Goal: Transaction & Acquisition: Purchase product/service

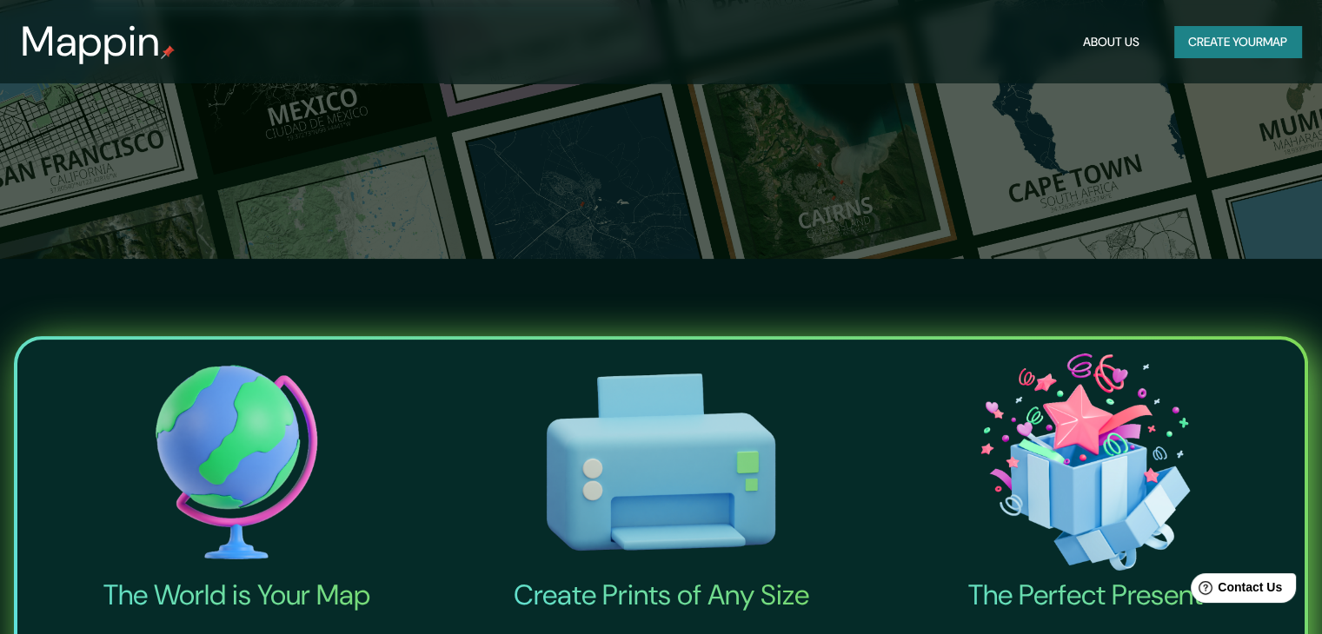
scroll to position [174, 0]
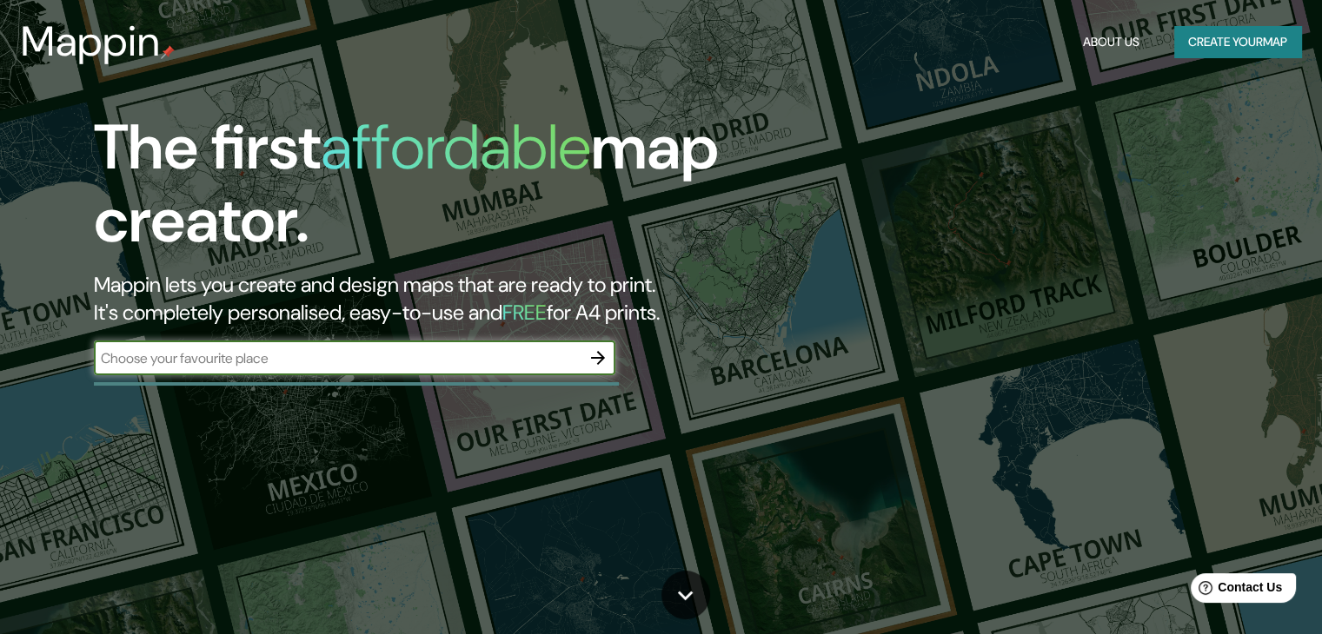
click at [547, 364] on input "text" at bounding box center [337, 358] width 487 height 20
type input "p"
type input "jujuy [GEOGRAPHIC_DATA]"
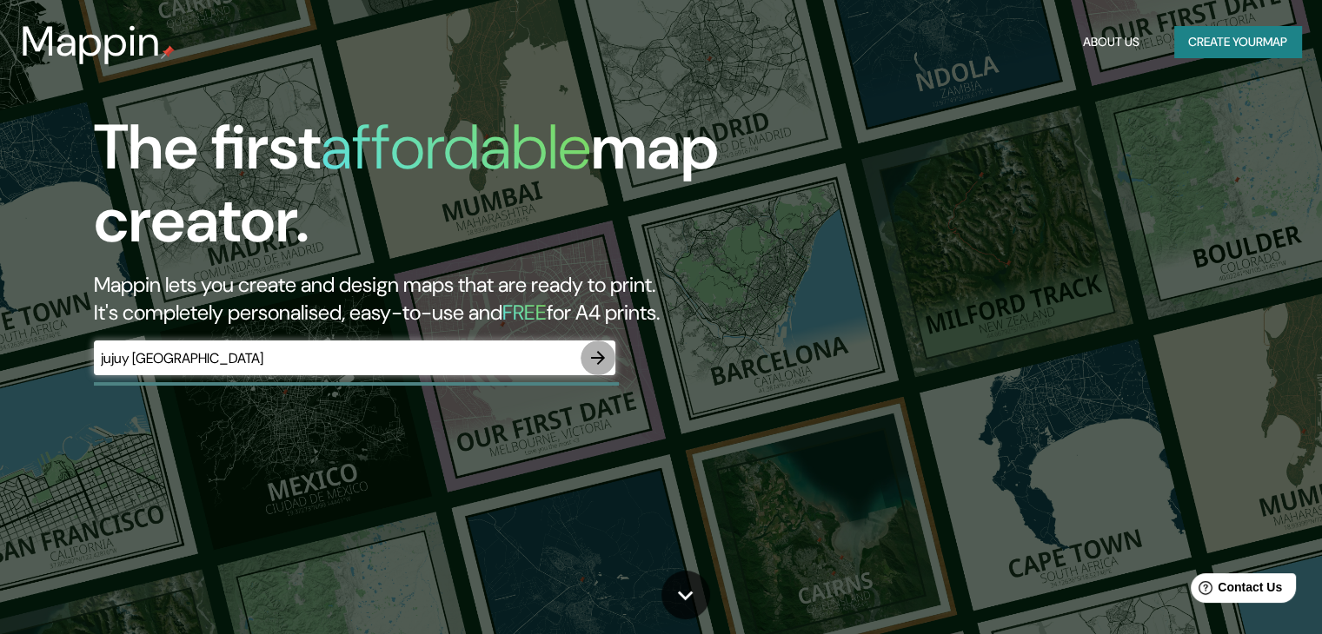
click at [603, 352] on icon "button" at bounding box center [597, 358] width 21 height 21
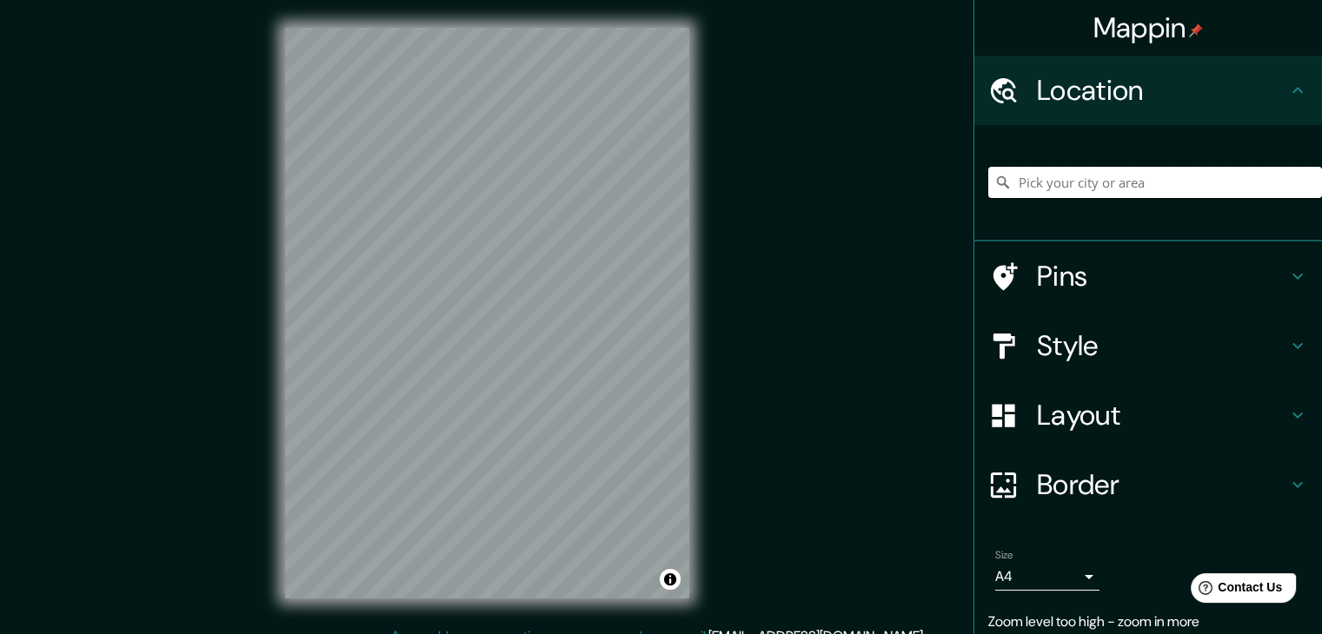
click at [1034, 187] on input "Pick your city or area" at bounding box center [1155, 182] width 334 height 31
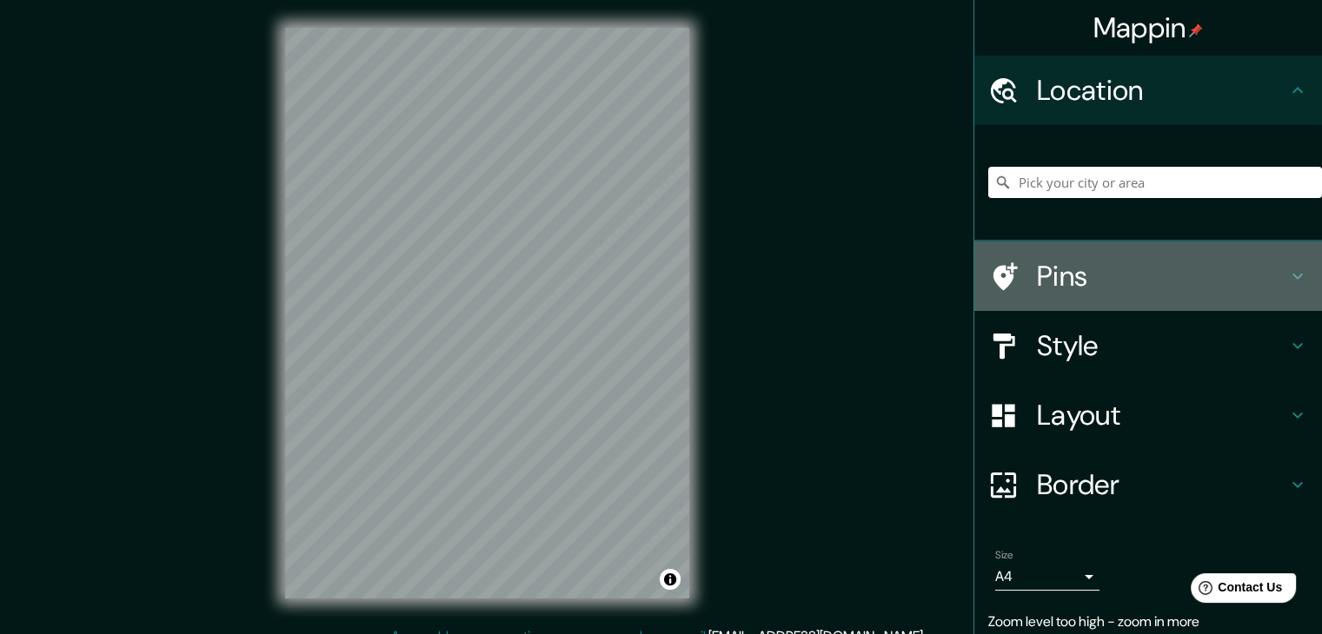
click at [1037, 272] on h4 "Pins" at bounding box center [1162, 276] width 250 height 35
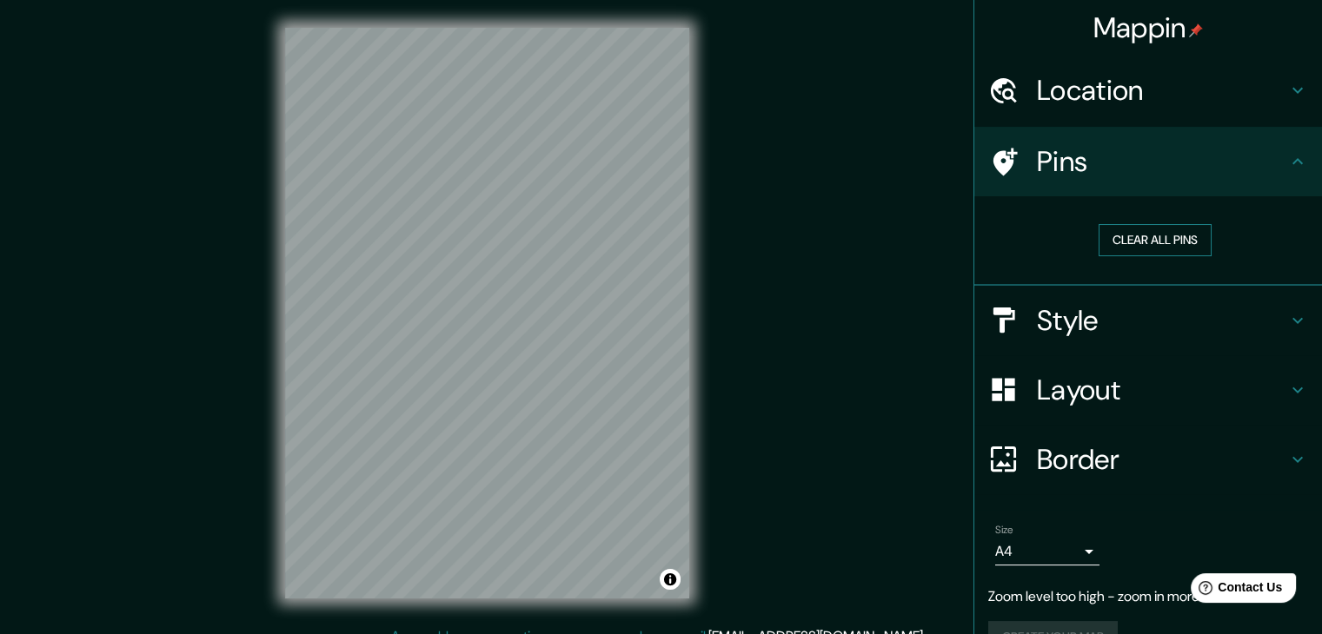
click at [1112, 237] on button "Clear all pins" at bounding box center [1154, 240] width 113 height 32
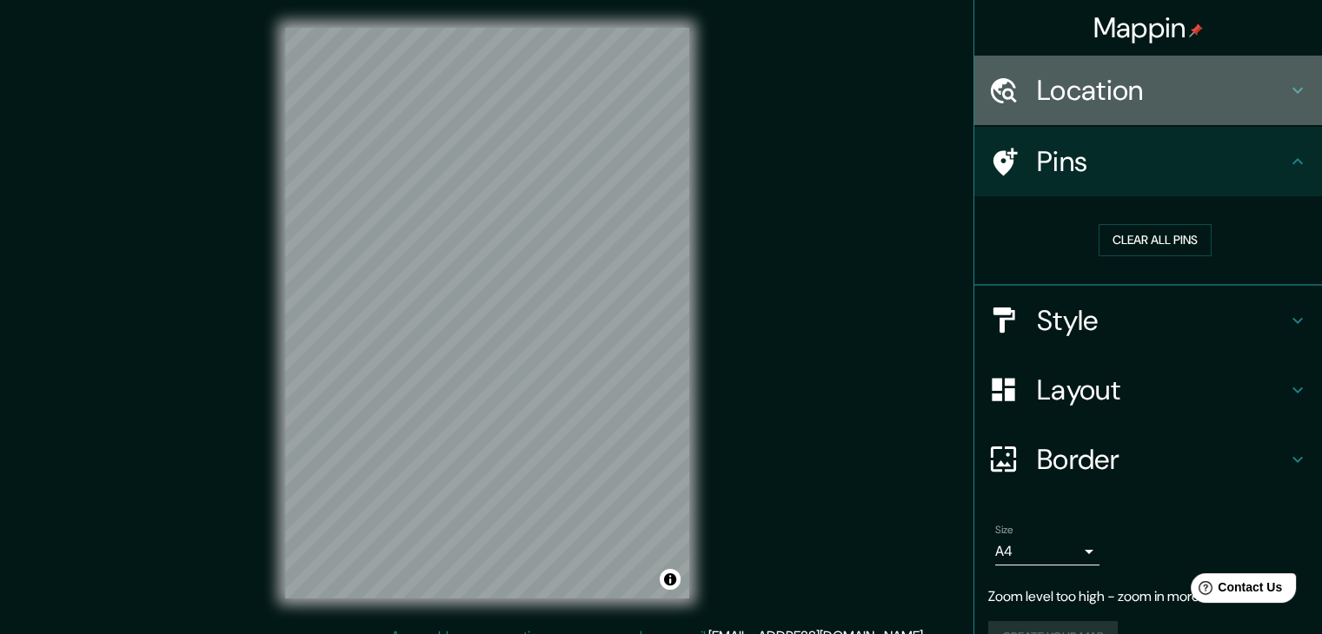
click at [1037, 89] on h4 "Location" at bounding box center [1162, 90] width 250 height 35
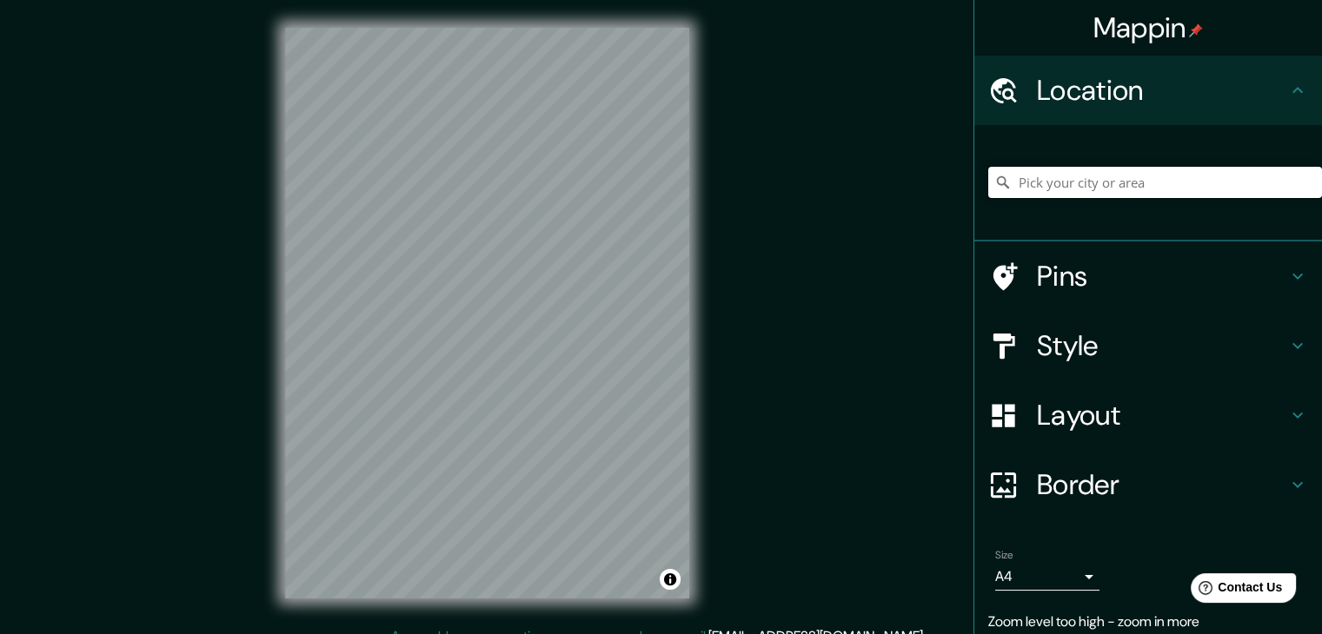
click at [1044, 178] on input "Pick your city or area" at bounding box center [1155, 182] width 334 height 31
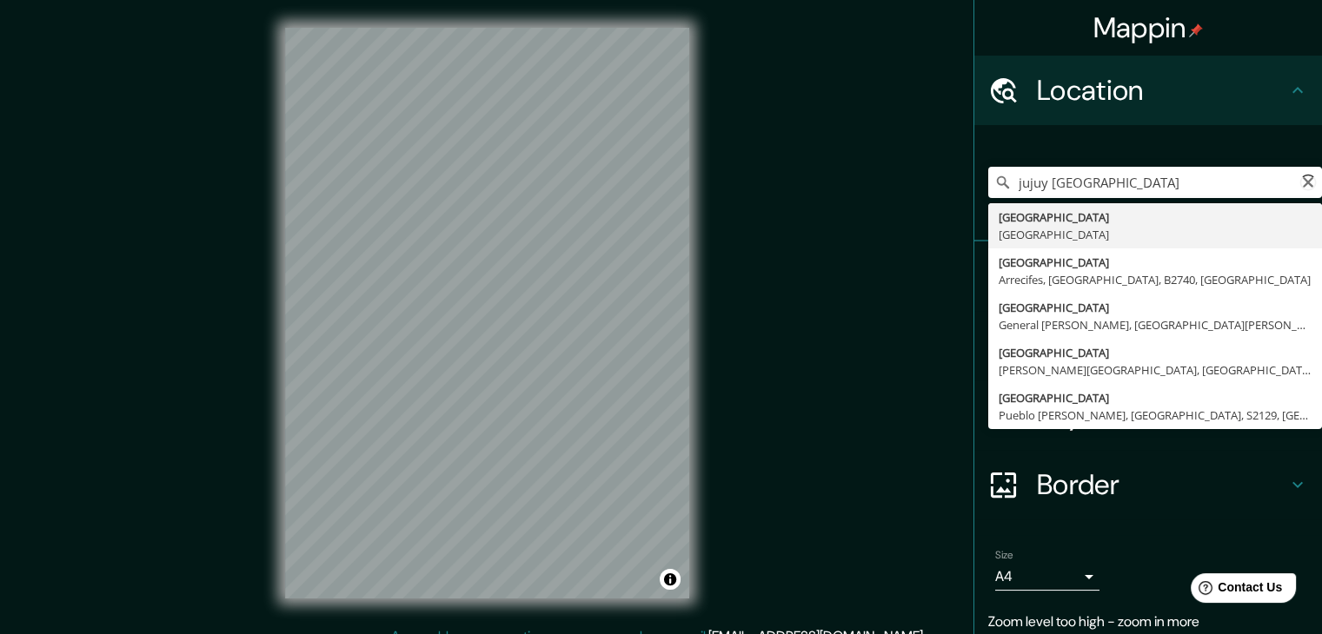
type input "[GEOGRAPHIC_DATA], [GEOGRAPHIC_DATA]"
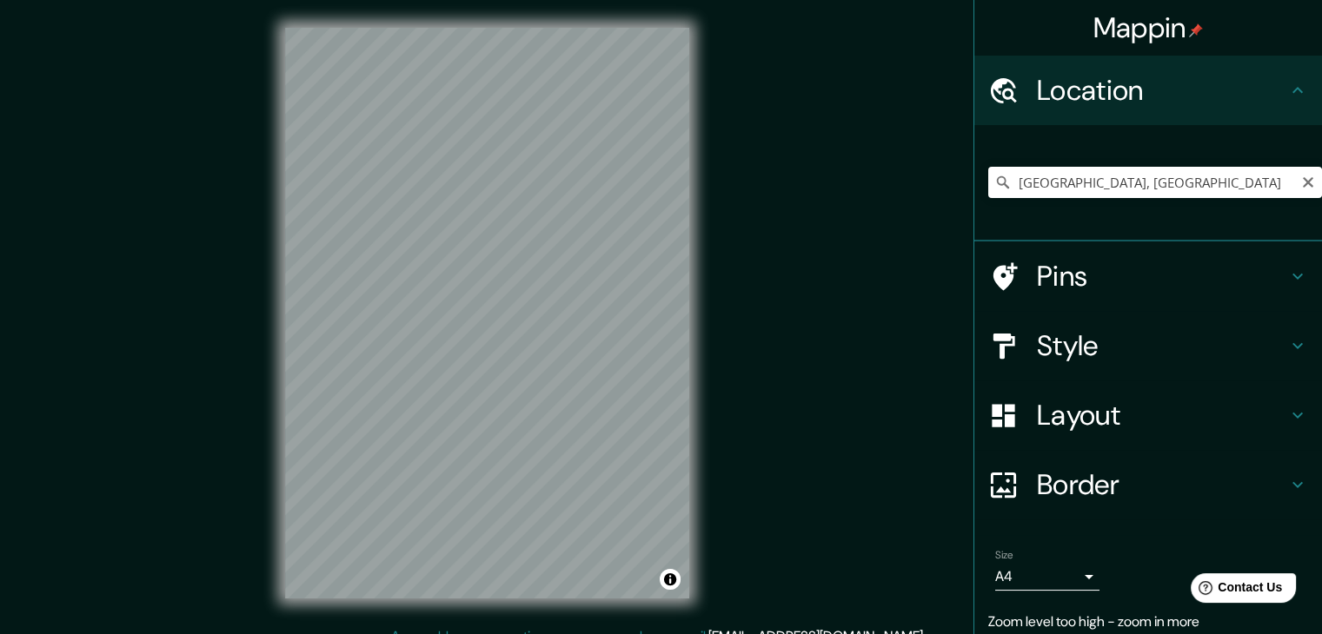
click at [1069, 345] on h4 "Style" at bounding box center [1162, 345] width 250 height 35
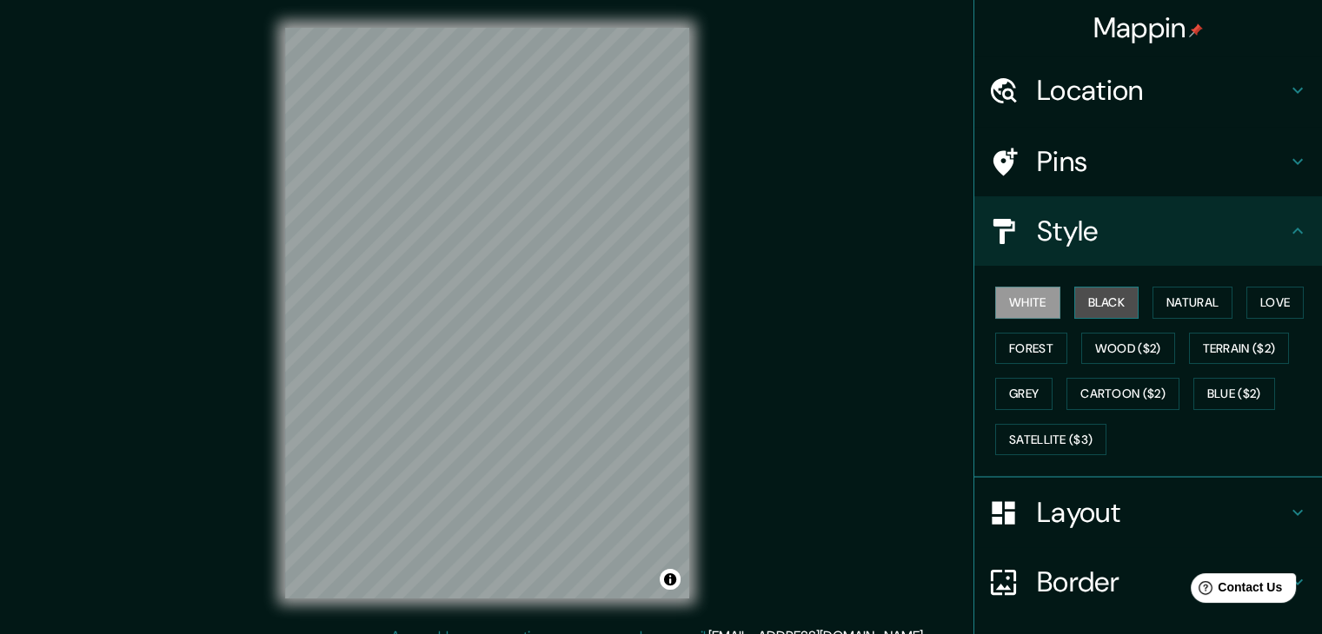
click at [1094, 307] on button "Black" at bounding box center [1106, 303] width 65 height 32
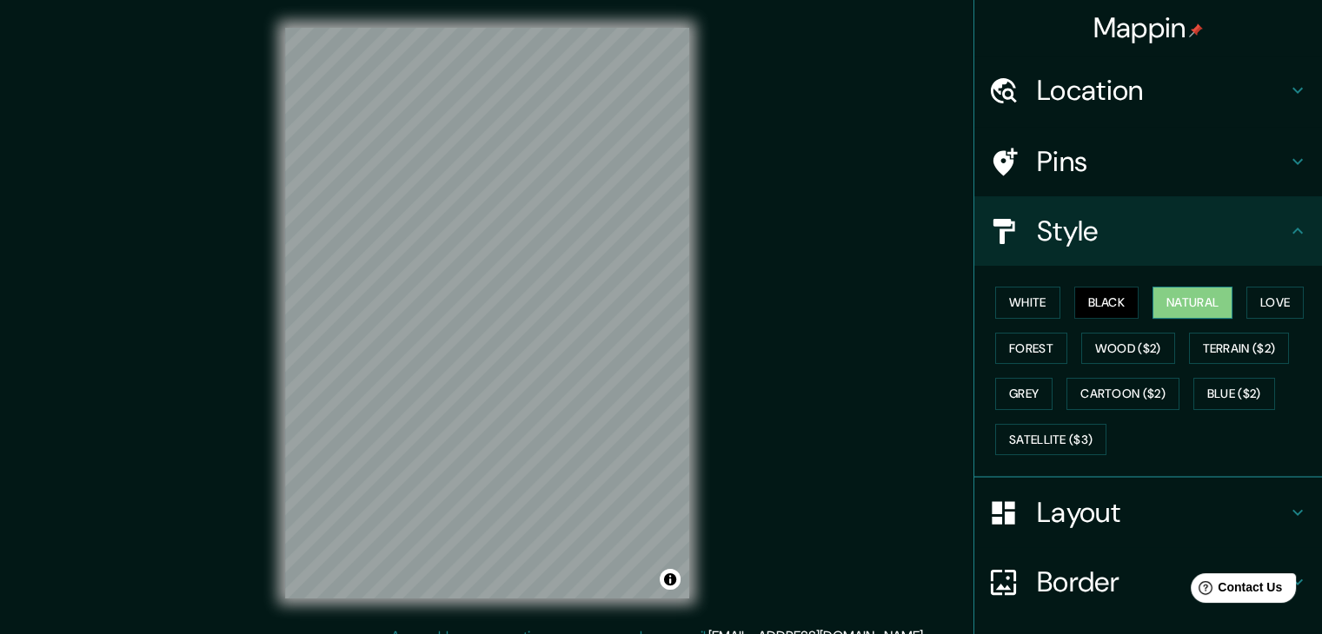
click at [1152, 295] on button "Natural" at bounding box center [1192, 303] width 80 height 32
click at [1258, 297] on button "Love" at bounding box center [1274, 303] width 57 height 32
click at [1187, 296] on button "Natural" at bounding box center [1192, 303] width 80 height 32
click at [1063, 509] on h4 "Layout" at bounding box center [1162, 512] width 250 height 35
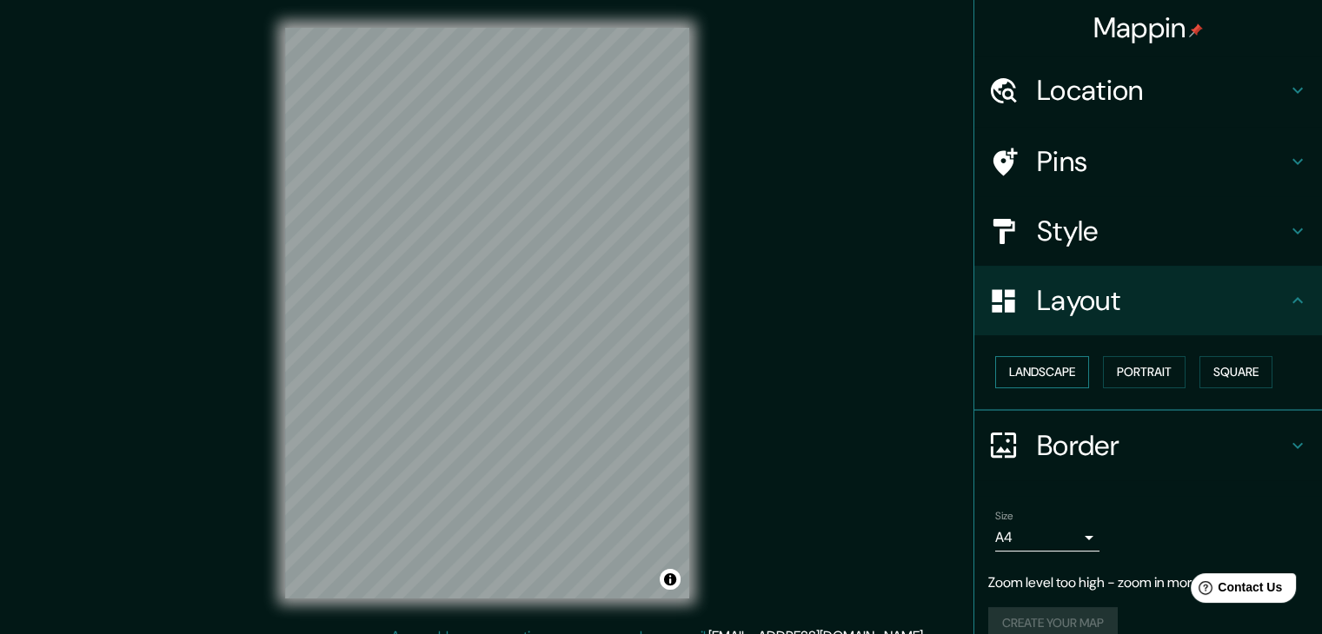
click at [1036, 371] on button "Landscape" at bounding box center [1042, 372] width 94 height 32
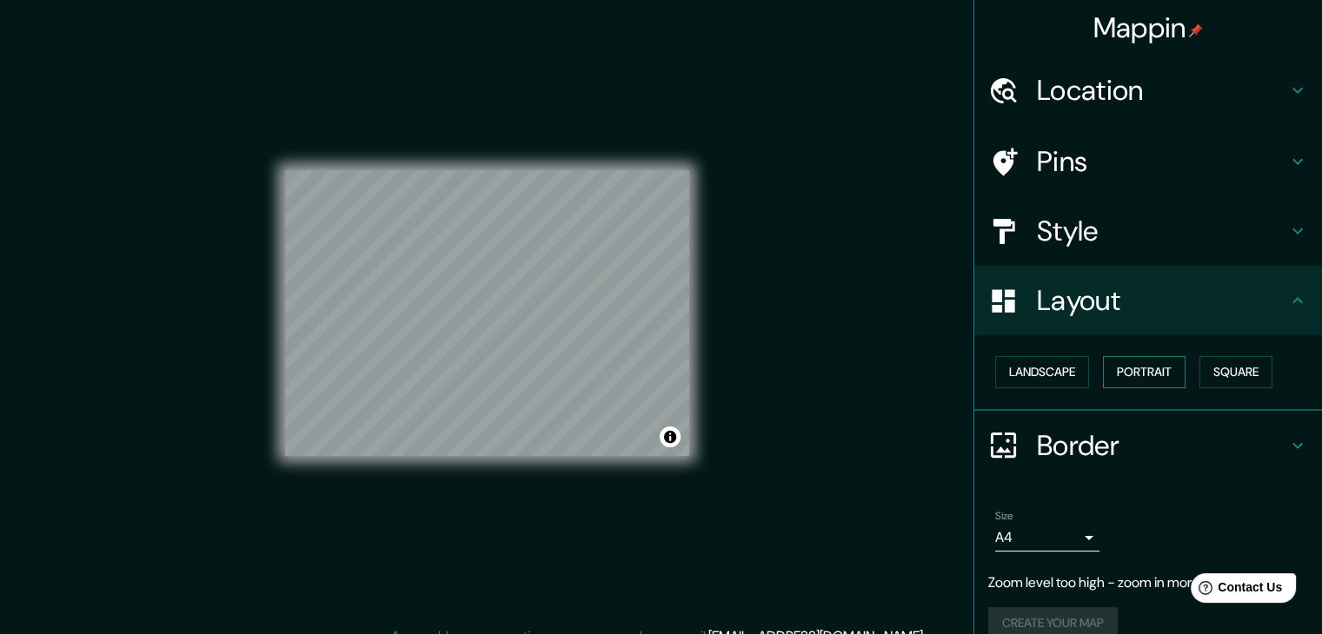
click at [1133, 366] on button "Portrait" at bounding box center [1144, 372] width 83 height 32
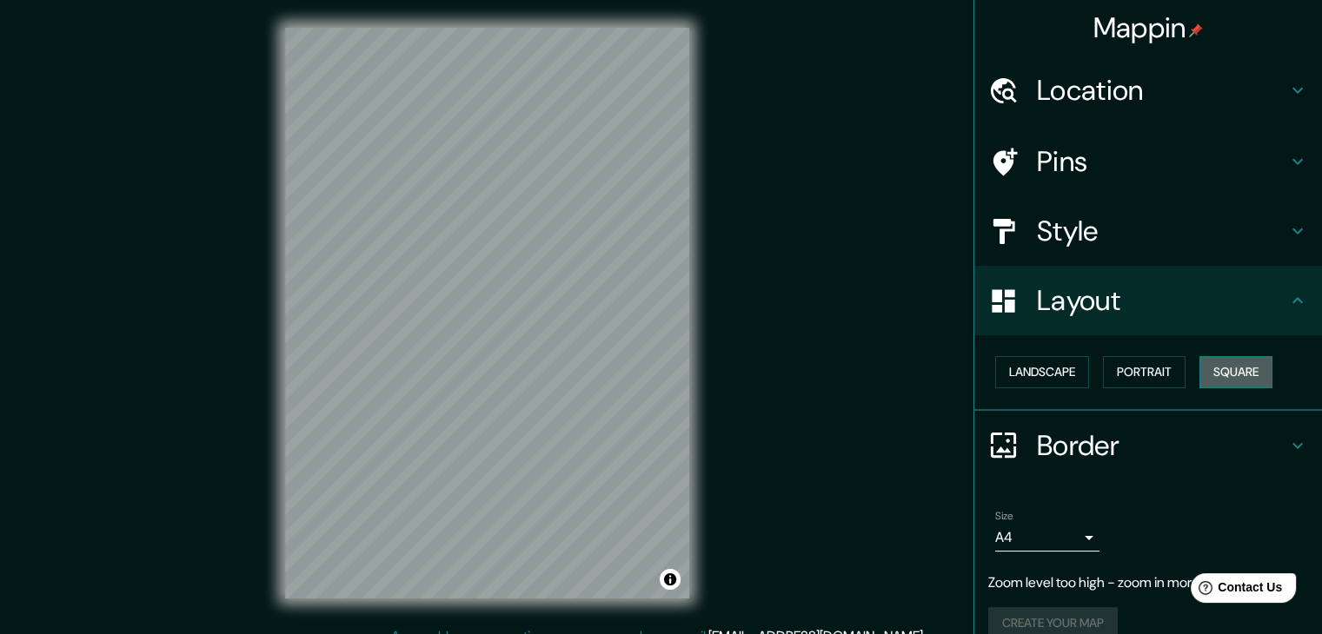
click at [1237, 364] on button "Square" at bounding box center [1235, 372] width 73 height 32
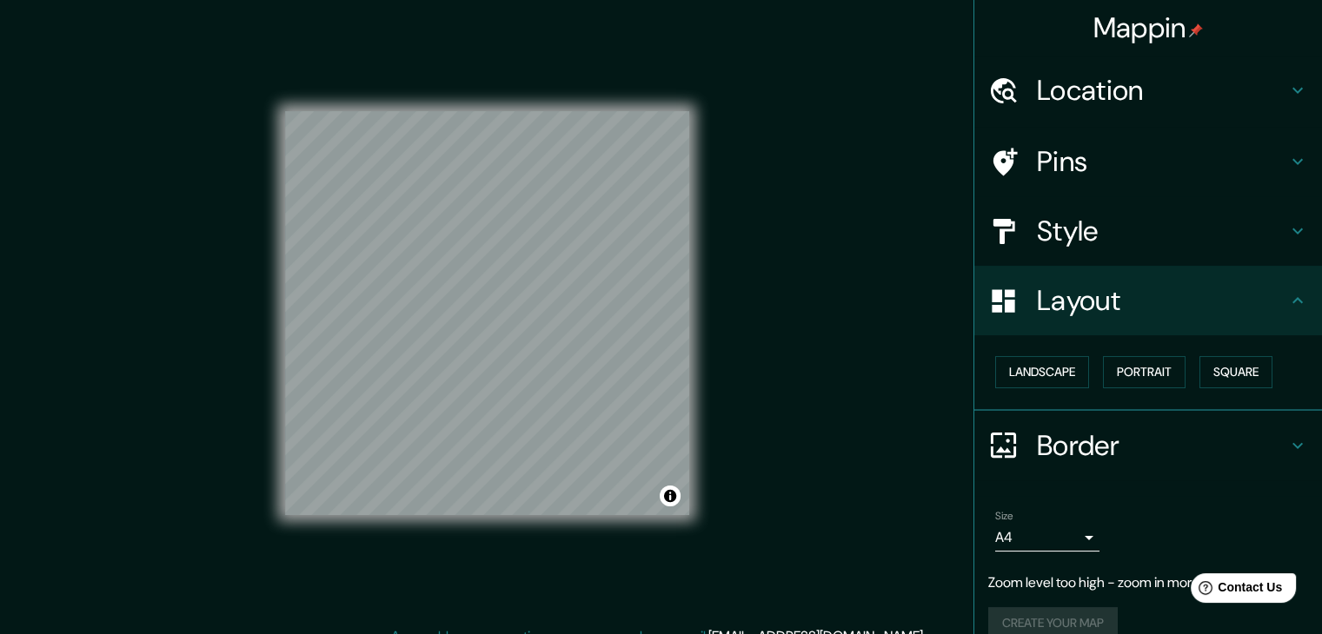
scroll to position [24, 0]
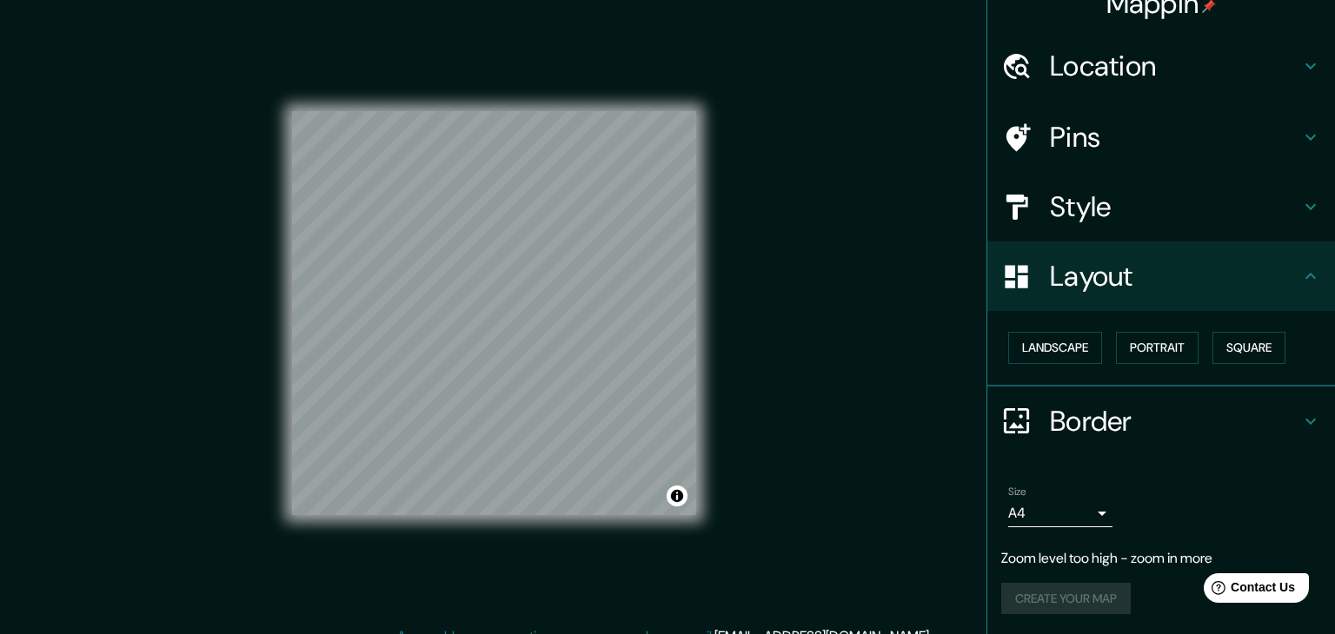
click at [1065, 511] on body "Mappin Location [GEOGRAPHIC_DATA], [GEOGRAPHIC_DATA] Pins Style Layout Landscap…" at bounding box center [667, 317] width 1335 height 634
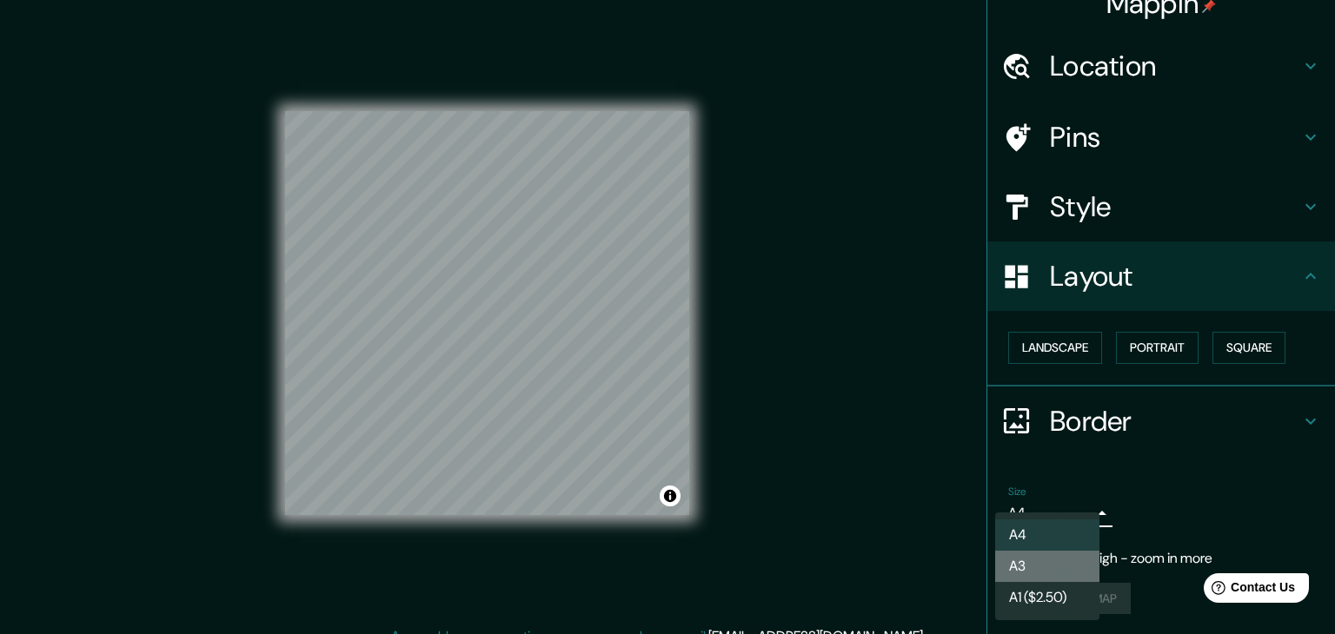
click at [1050, 557] on li "A3" at bounding box center [1047, 566] width 104 height 31
type input "a4"
click at [1065, 514] on body "Mappin Location [GEOGRAPHIC_DATA], [GEOGRAPHIC_DATA] Pins Style Layout Landscap…" at bounding box center [667, 317] width 1335 height 634
drag, startPoint x: 1334, startPoint y: 286, endPoint x: 1295, endPoint y: 85, distance: 204.5
click at [1294, 89] on div at bounding box center [667, 317] width 1335 height 634
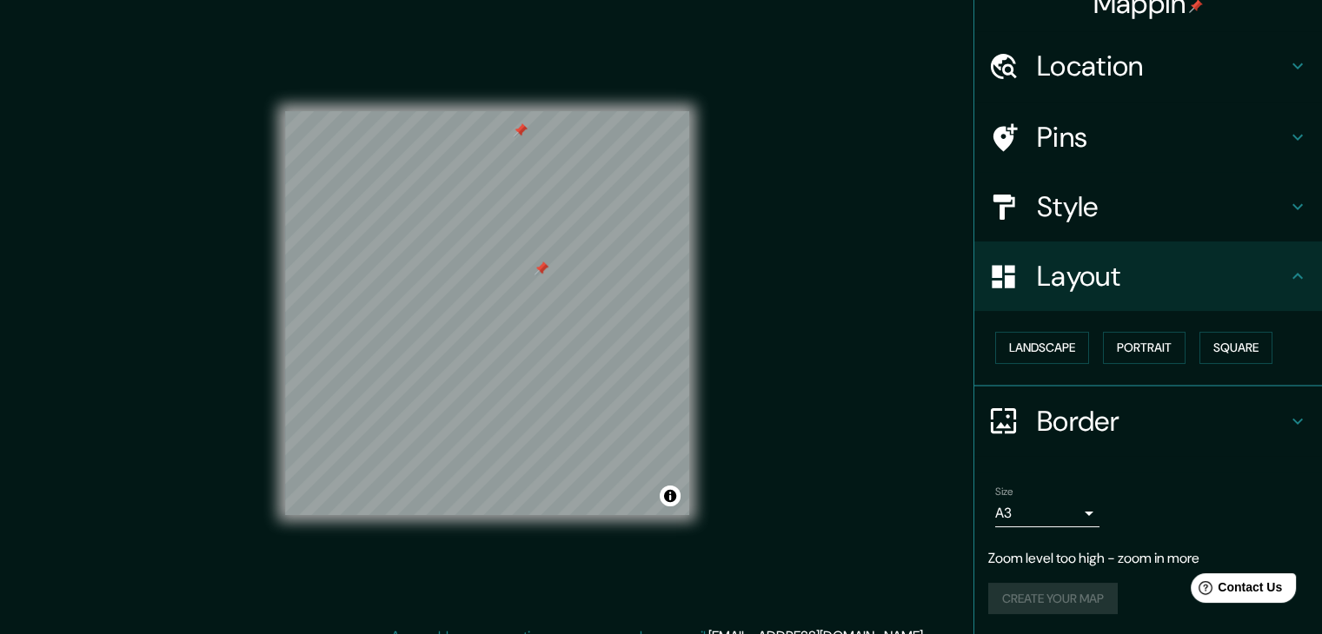
scroll to position [0, 0]
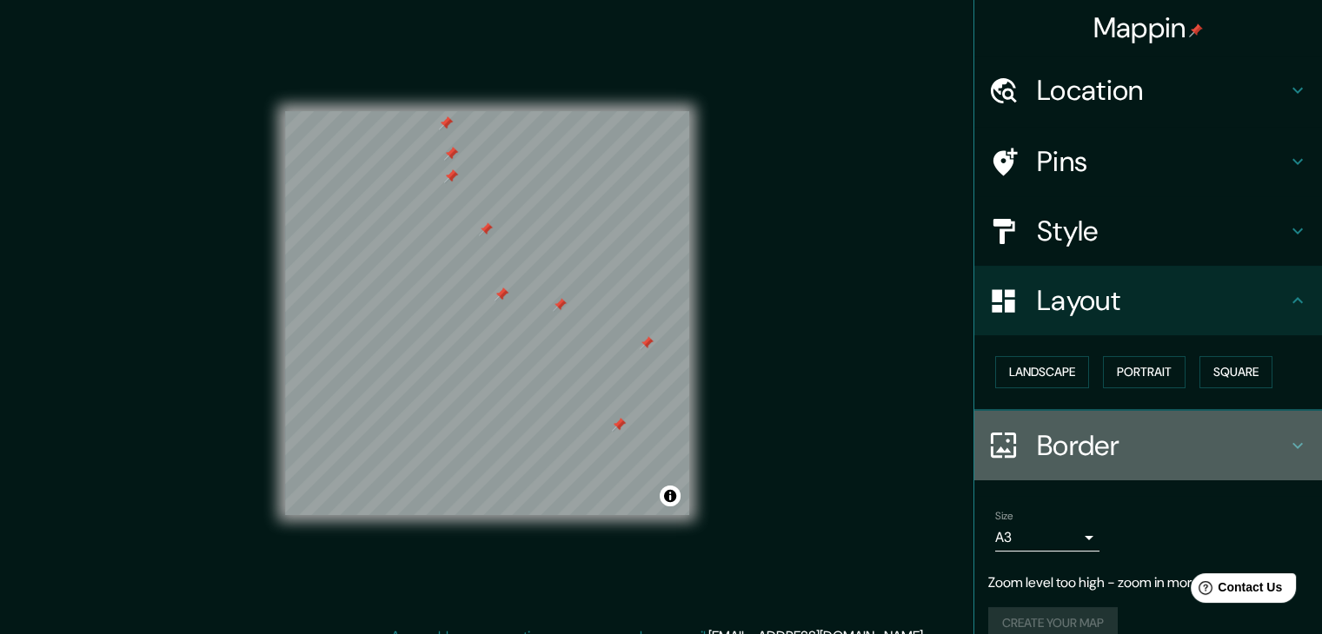
click at [1015, 441] on div at bounding box center [1012, 445] width 49 height 30
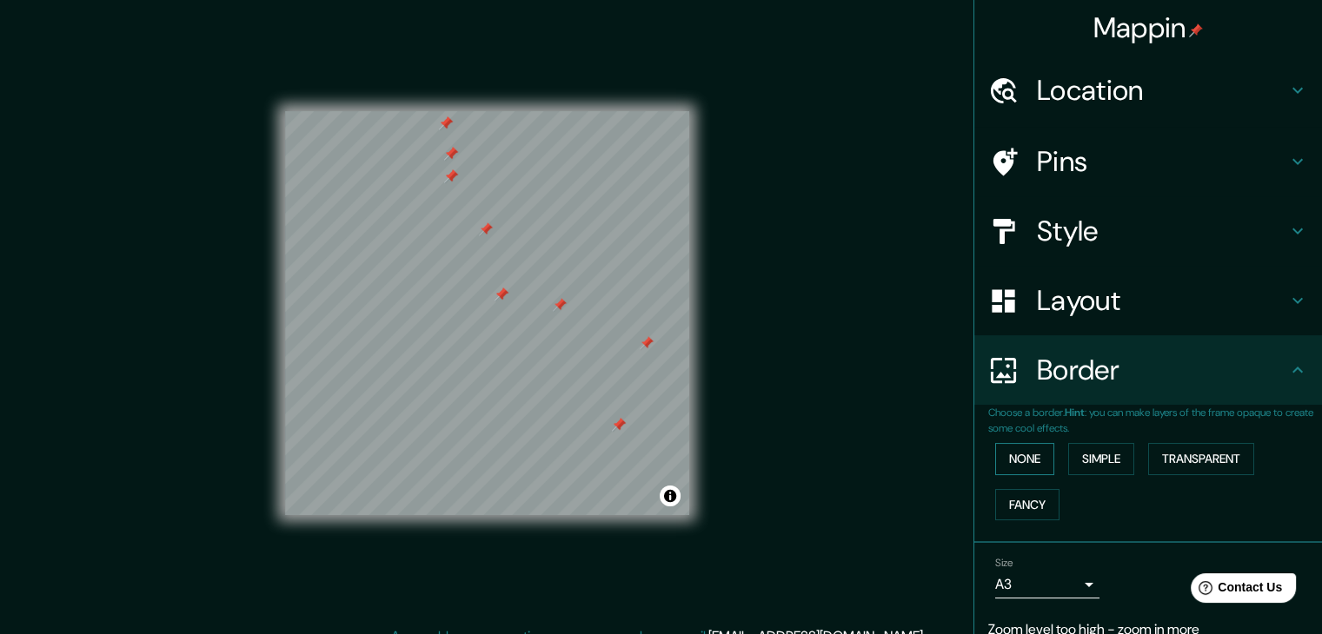
click at [1011, 465] on button "None" at bounding box center [1024, 459] width 59 height 32
click at [1104, 460] on button "Simple" at bounding box center [1101, 459] width 66 height 32
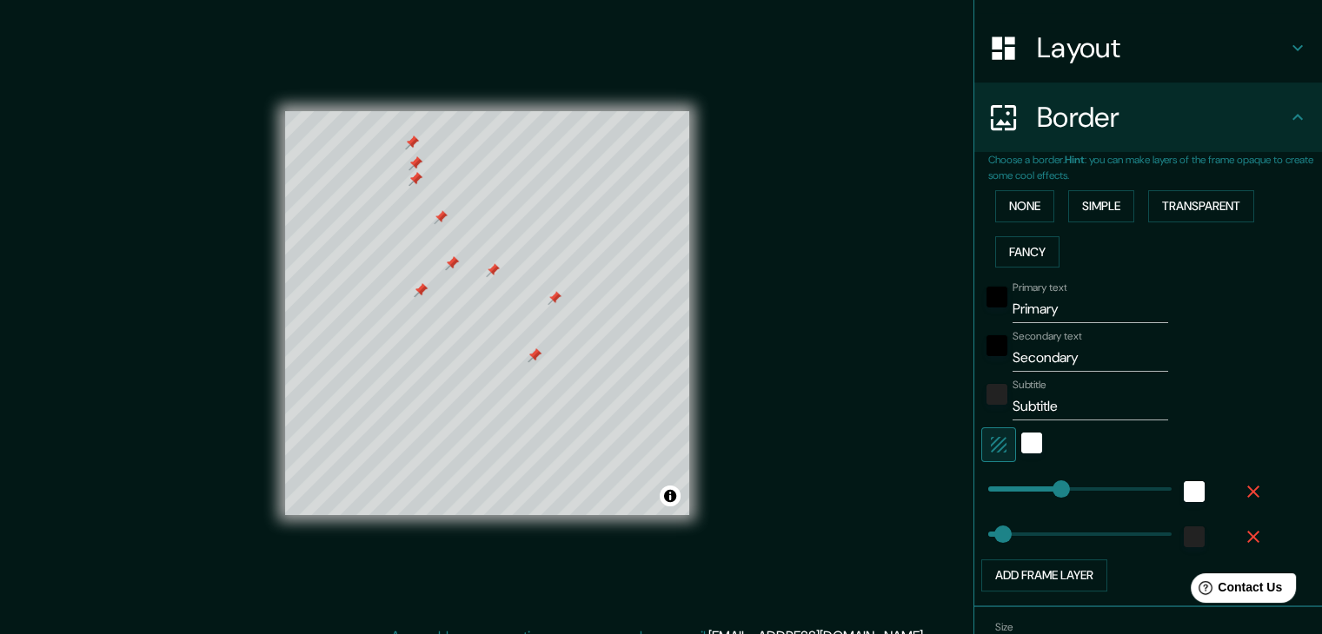
scroll to position [348, 0]
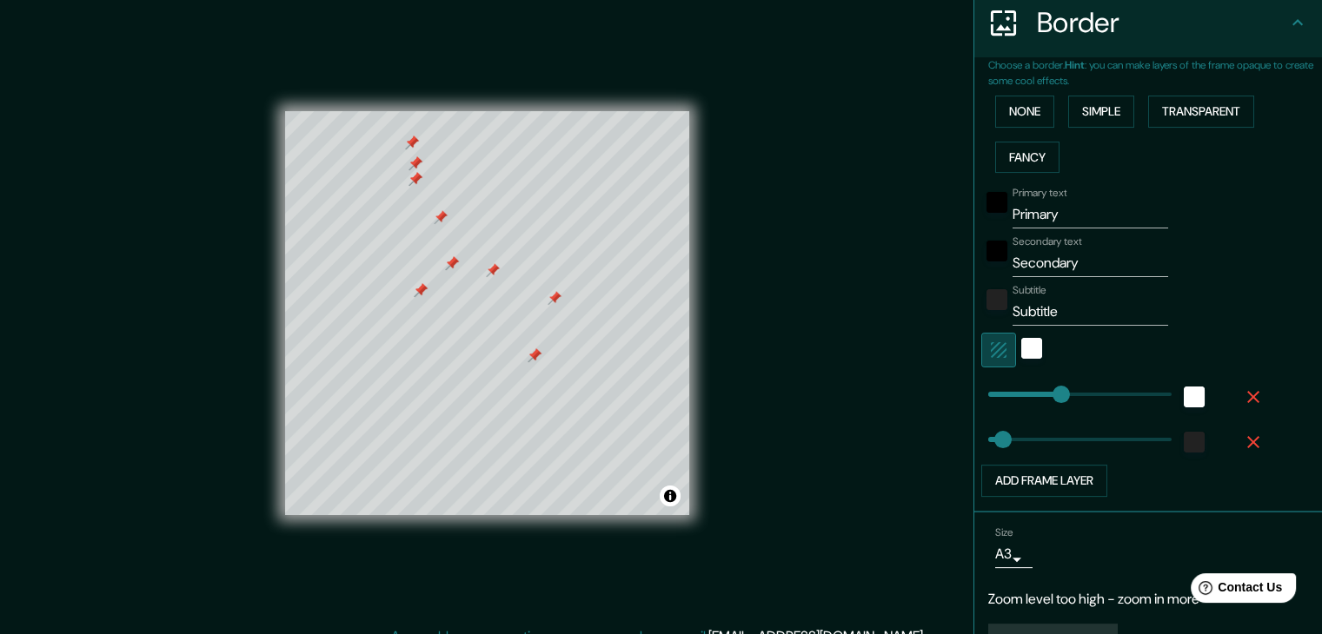
click at [1001, 343] on button "button" at bounding box center [998, 350] width 35 height 35
type input "37"
type input "451"
drag, startPoint x: 1050, startPoint y: 391, endPoint x: 1152, endPoint y: 364, distance: 106.0
type input "37"
